Goal: Task Accomplishment & Management: Use online tool/utility

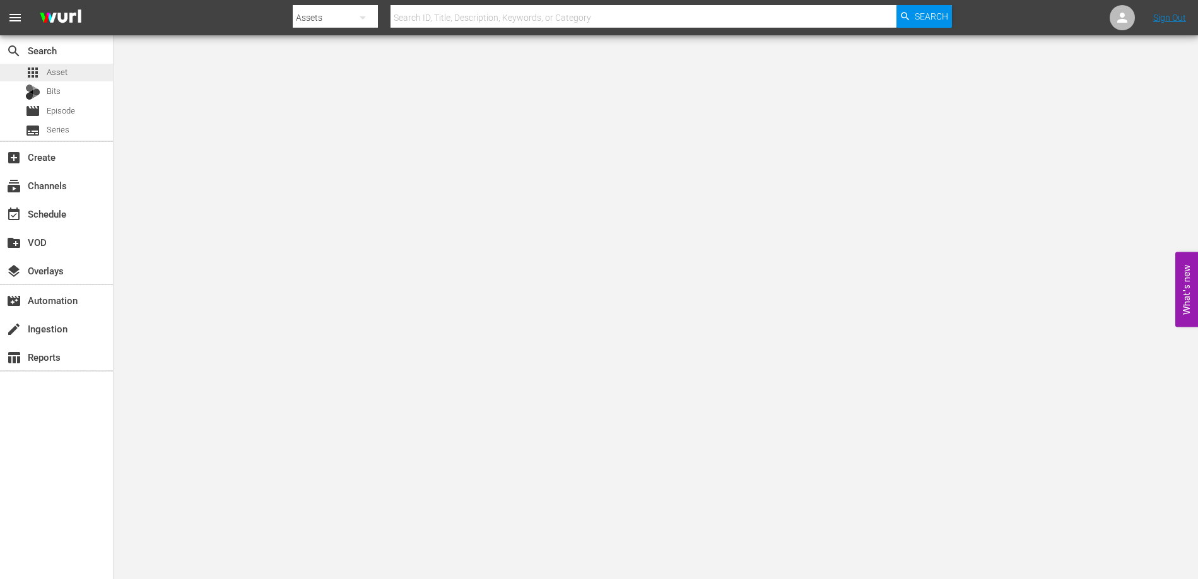
click at [59, 68] on span "Asset" at bounding box center [57, 72] width 21 height 13
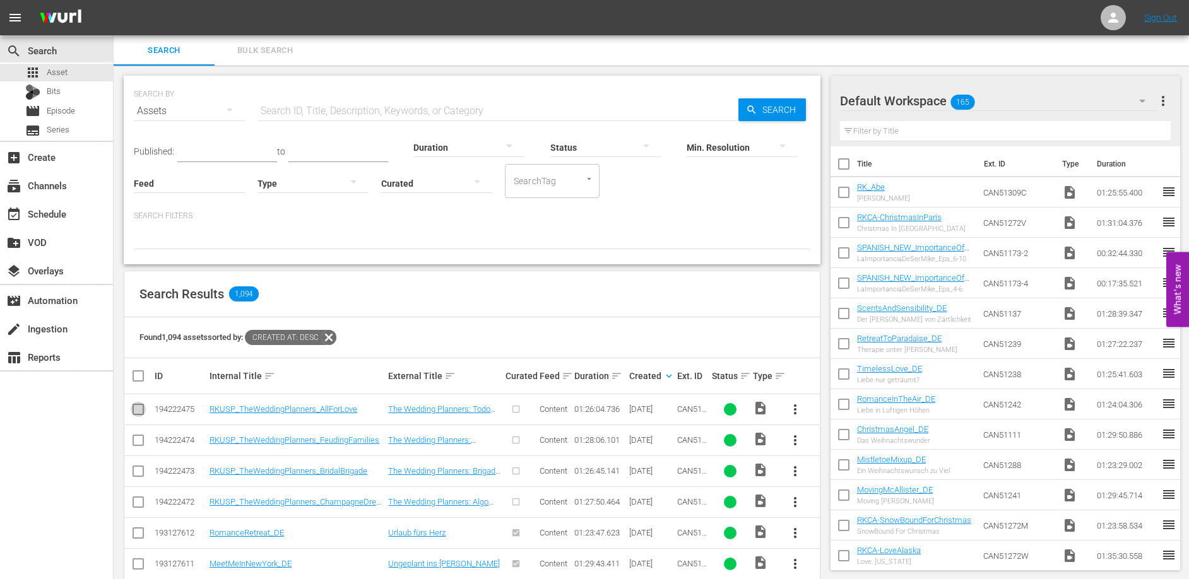
click at [138, 410] on input "checkbox" at bounding box center [138, 411] width 15 height 15
checkbox input "true"
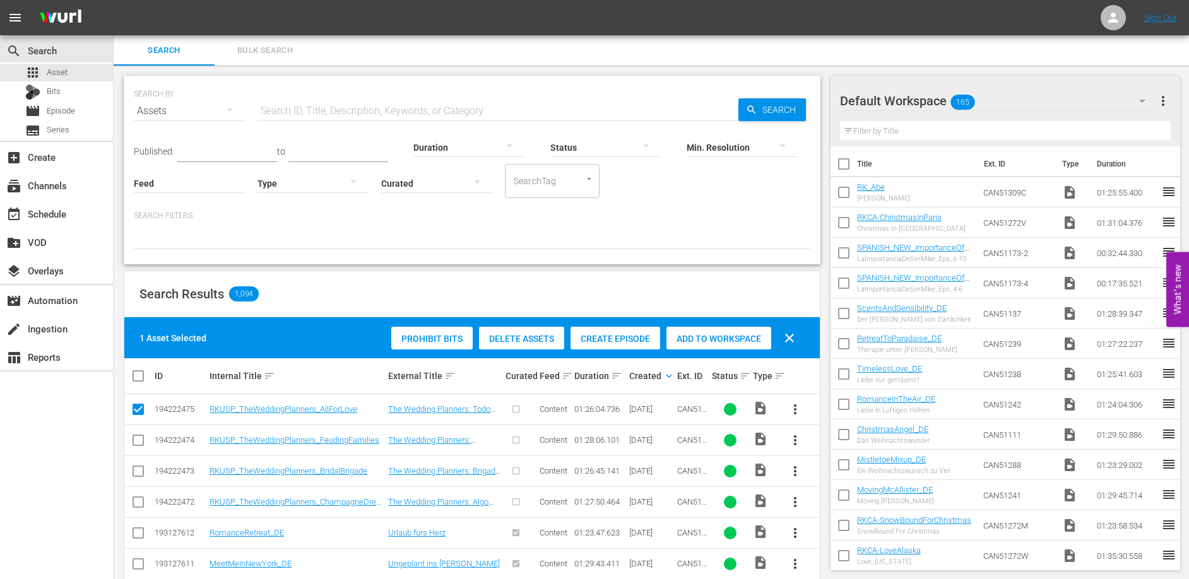
click at [136, 439] on input "checkbox" at bounding box center [138, 442] width 15 height 15
checkbox input "true"
click at [135, 467] on input "checkbox" at bounding box center [138, 473] width 15 height 15
checkbox input "true"
click at [136, 505] on input "checkbox" at bounding box center [138, 504] width 15 height 15
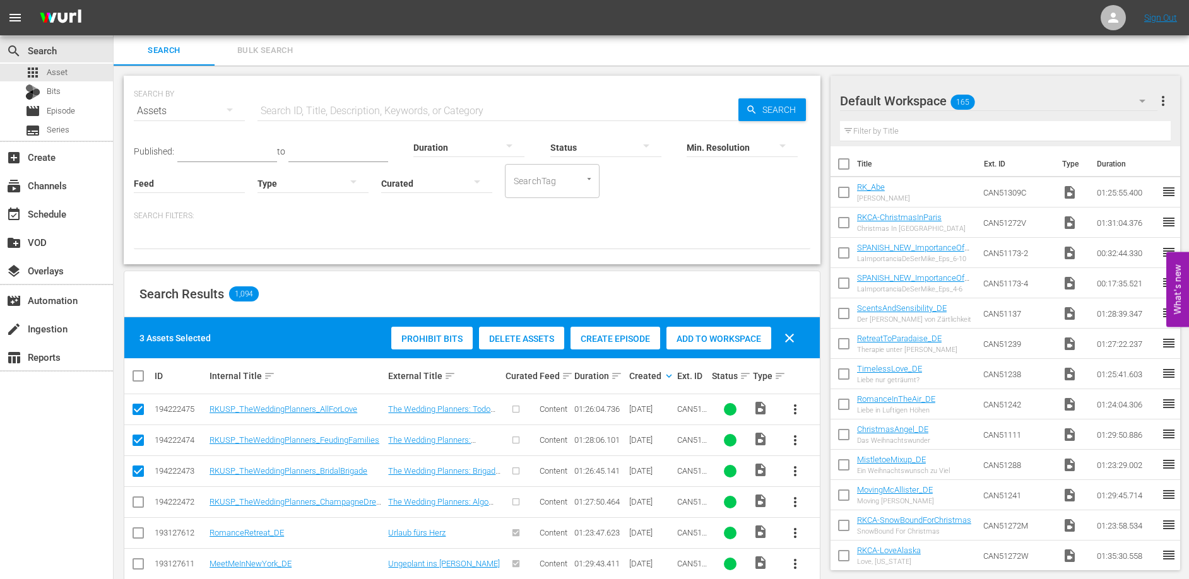
checkbox input "true"
click at [612, 343] on span "Create Episode" at bounding box center [615, 339] width 90 height 10
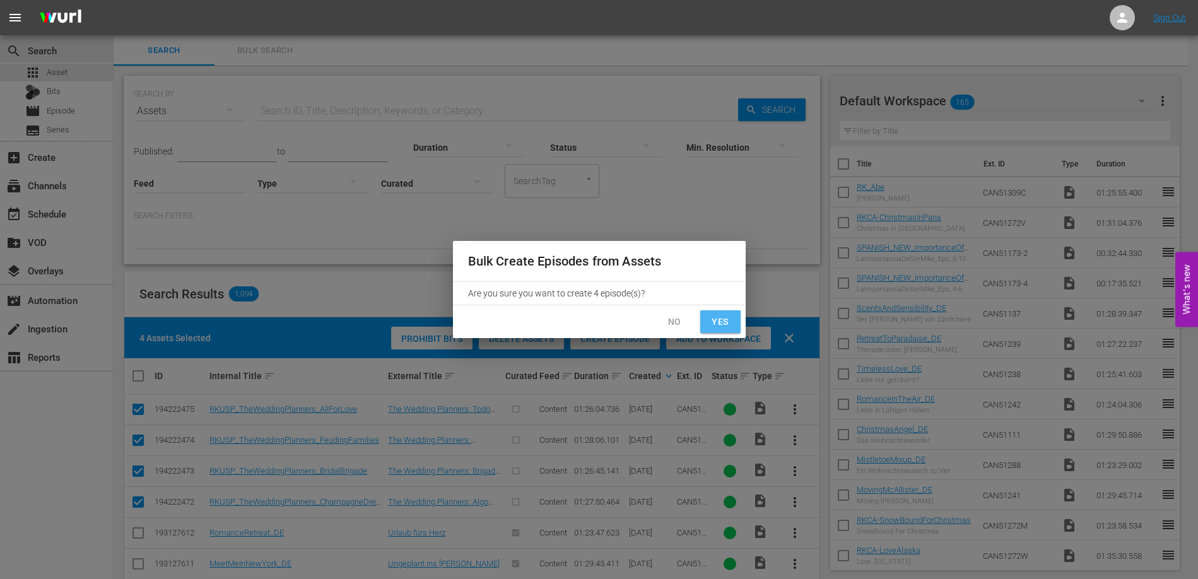
click at [730, 321] on span "Yes" at bounding box center [721, 322] width 20 height 16
checkbox input "false"
